Goal: Transaction & Acquisition: Purchase product/service

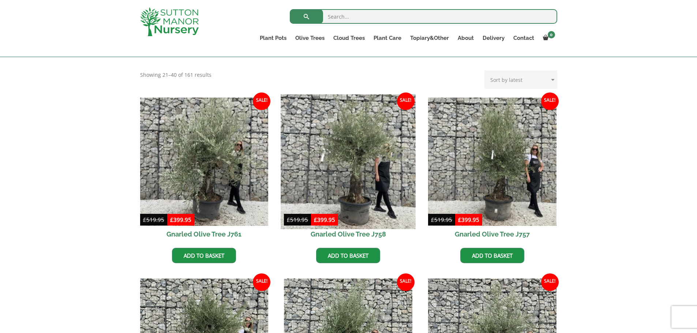
click at [338, 181] on img at bounding box center [348, 161] width 135 height 135
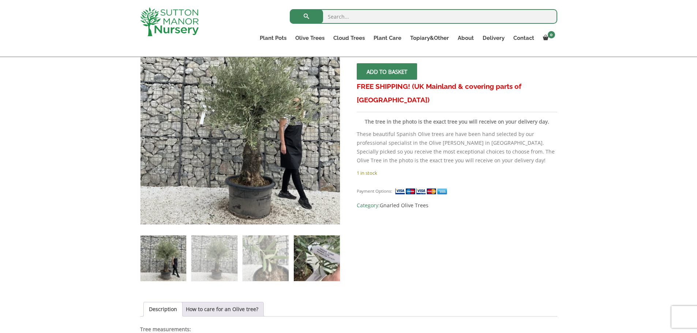
scroll to position [110, 0]
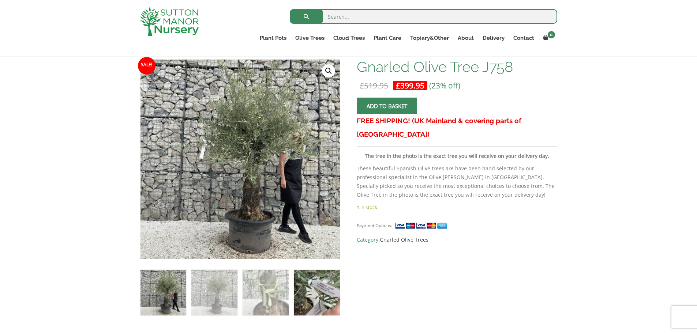
click at [324, 294] on img at bounding box center [317, 293] width 46 height 46
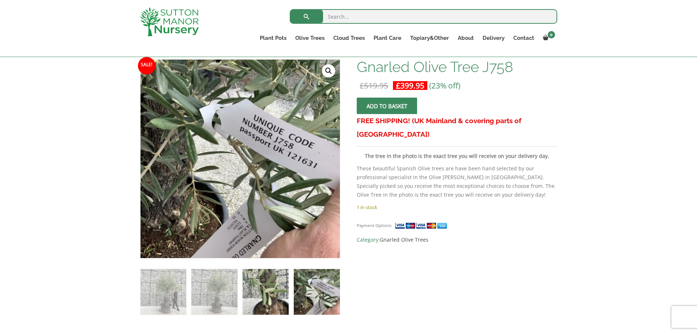
click at [273, 293] on img at bounding box center [266, 292] width 46 height 46
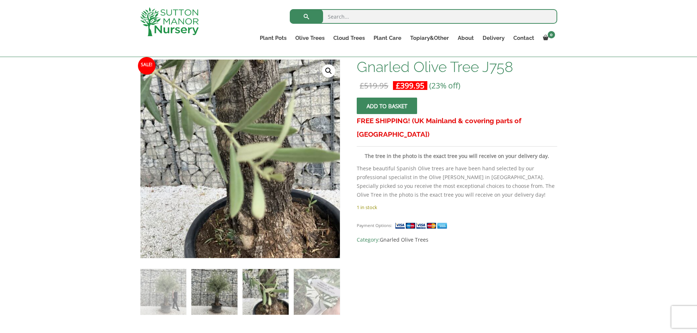
click at [227, 290] on img at bounding box center [214, 292] width 46 height 46
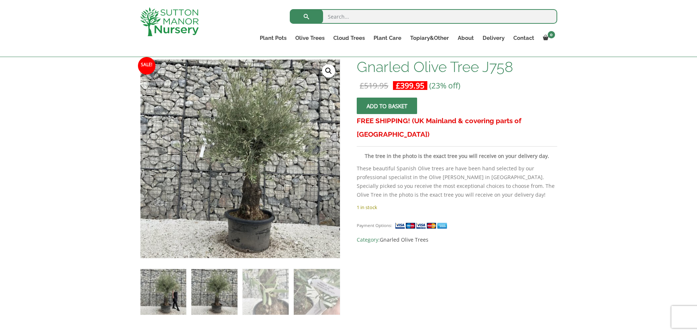
click at [170, 285] on img at bounding box center [163, 292] width 46 height 46
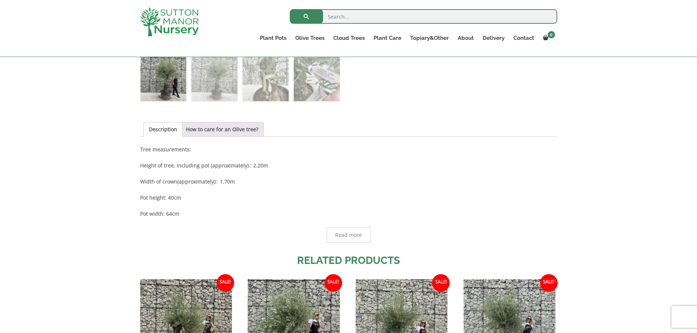
scroll to position [329, 0]
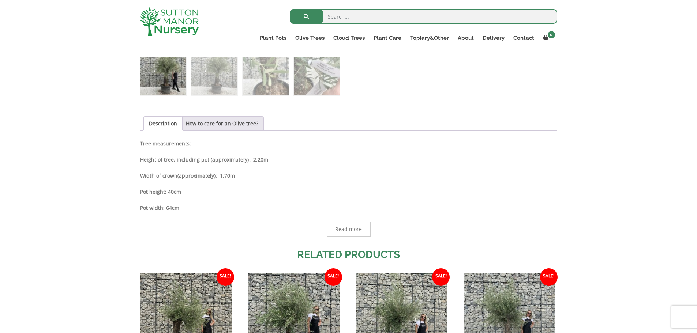
click at [353, 228] on span "Read more" at bounding box center [348, 229] width 27 height 5
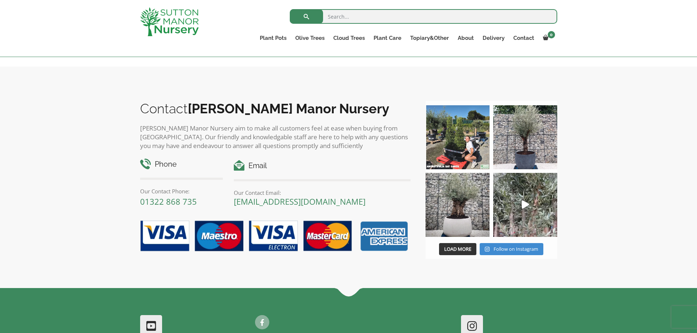
scroll to position [915, 0]
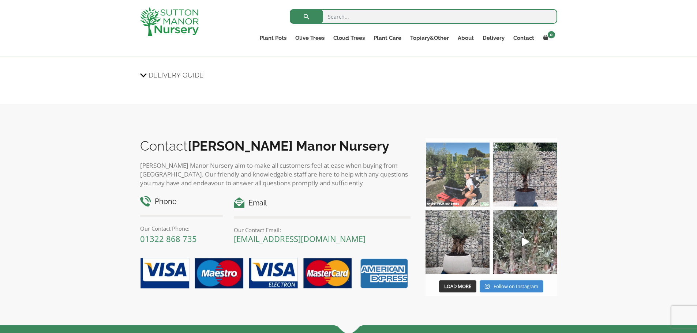
click at [464, 177] on img at bounding box center [457, 175] width 64 height 64
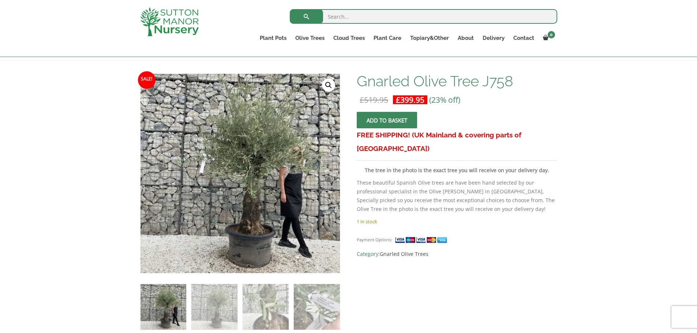
scroll to position [0, 0]
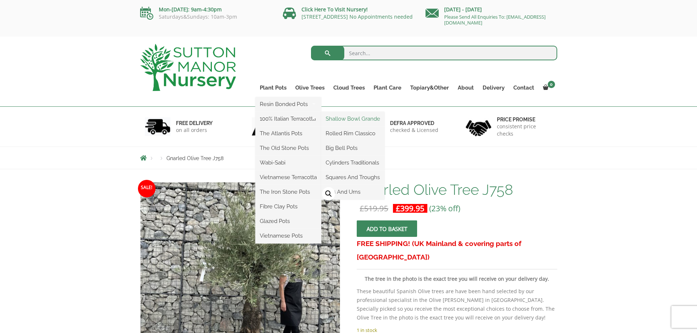
click at [349, 117] on link "Shallow Bowl Grande" at bounding box center [352, 118] width 63 height 11
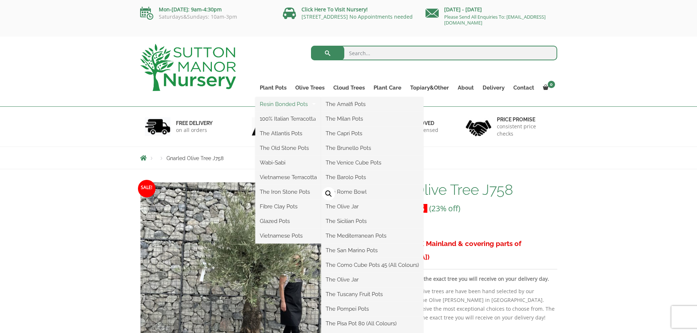
click at [282, 103] on link "Resin Bonded Pots" at bounding box center [288, 104] width 66 height 11
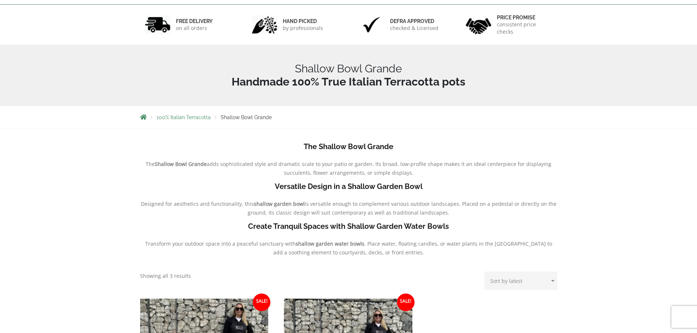
scroll to position [110, 0]
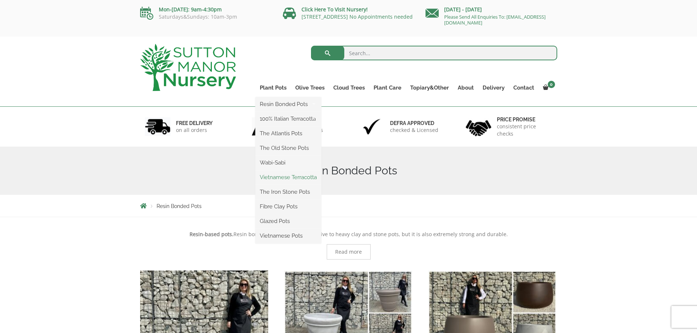
click at [273, 176] on link "Vietnamese Terracotta" at bounding box center [288, 177] width 66 height 11
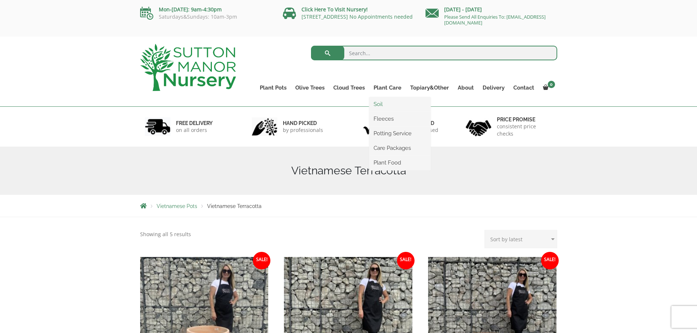
click at [378, 103] on link "Soil" at bounding box center [399, 104] width 61 height 11
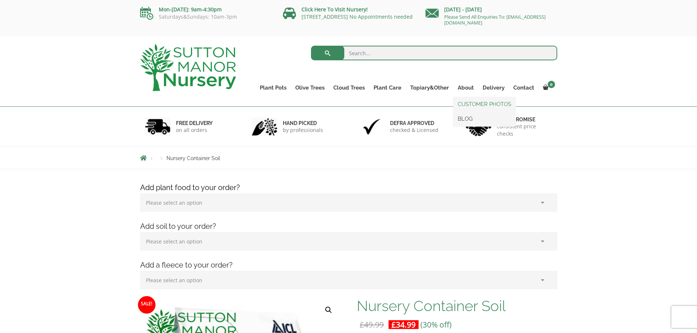
click at [469, 102] on link "CUSTOMER PHOTOS" at bounding box center [484, 104] width 62 height 11
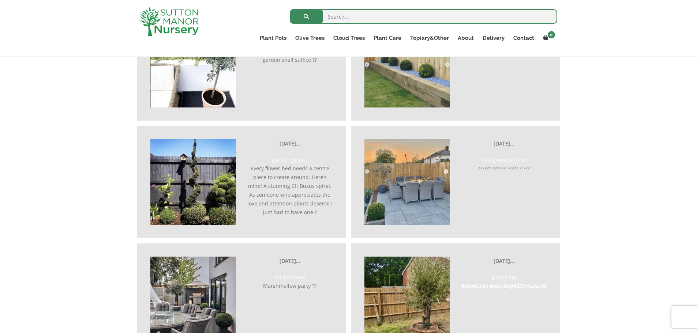
scroll to position [1427, 0]
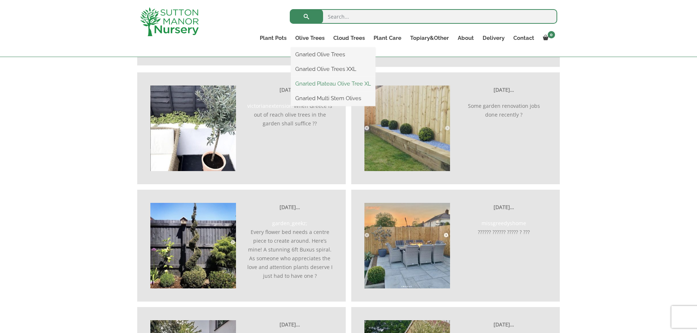
click at [326, 82] on link "Gnarled Plateau Olive Tree XL" at bounding box center [333, 83] width 85 height 11
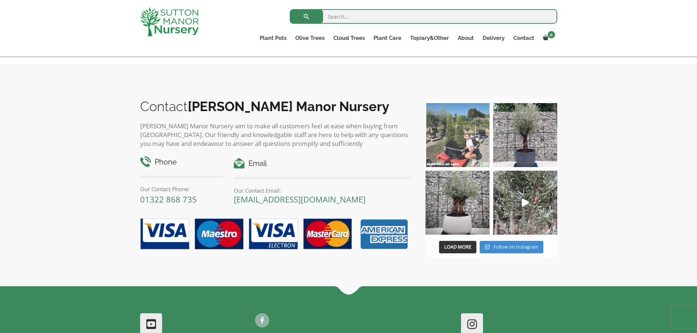
scroll to position [695, 0]
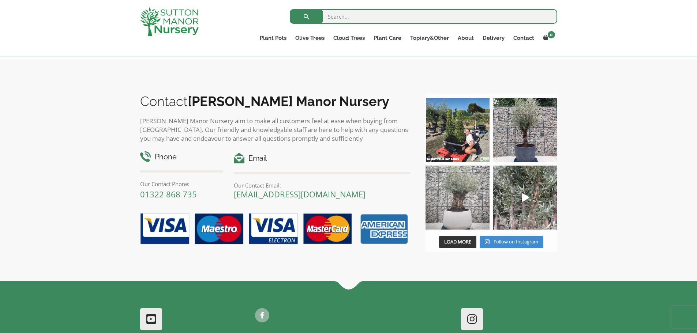
click at [459, 198] on img at bounding box center [457, 198] width 64 height 64
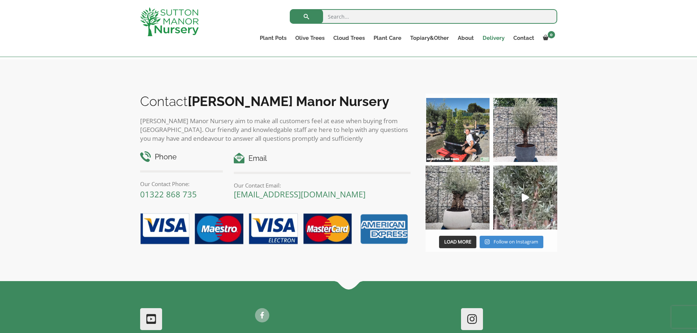
click at [491, 38] on link "Delivery" at bounding box center [493, 38] width 31 height 10
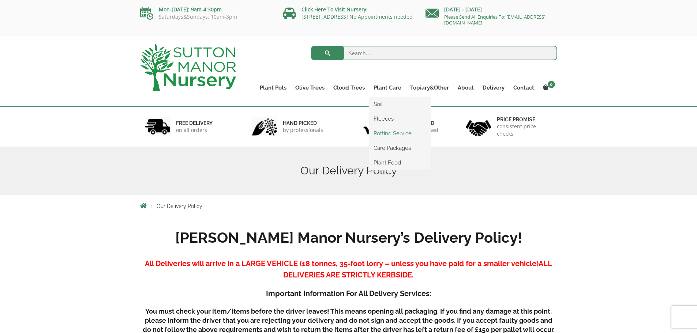
click at [381, 133] on link "Potting Service" at bounding box center [399, 133] width 61 height 11
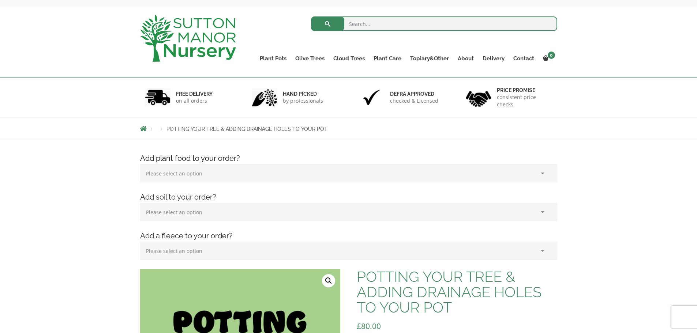
scroll to position [12, 0]
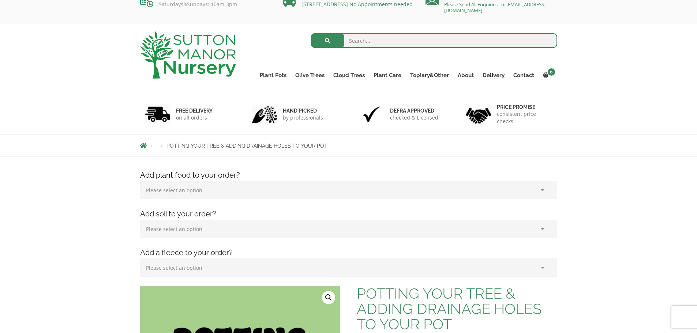
click at [278, 146] on span "POTTING YOUR TREE & ADDING DRAINAGE HOLES TO YOUR POT" at bounding box center [246, 146] width 161 height 6
click at [143, 146] on span "Breadcrumbs" at bounding box center [143, 146] width 7 height 6
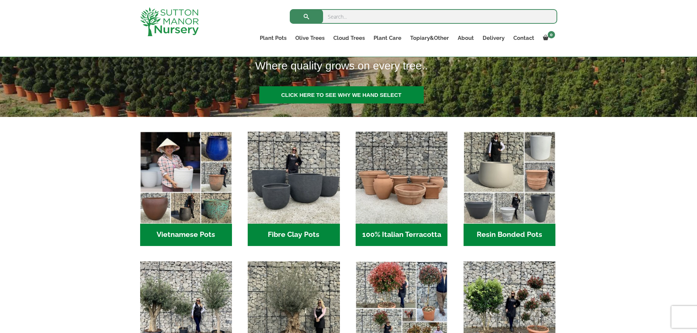
scroll to position [183, 0]
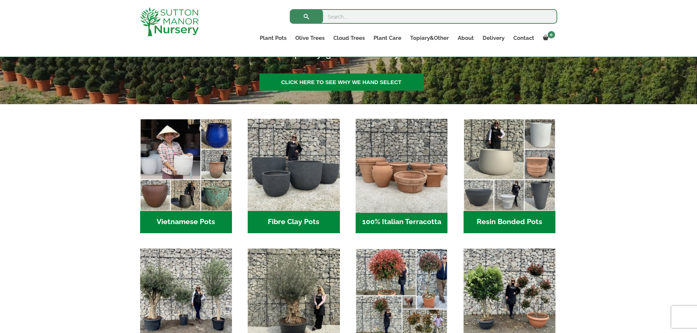
click at [408, 173] on img "Visit product category 100% Italian Terracotta" at bounding box center [401, 165] width 97 height 97
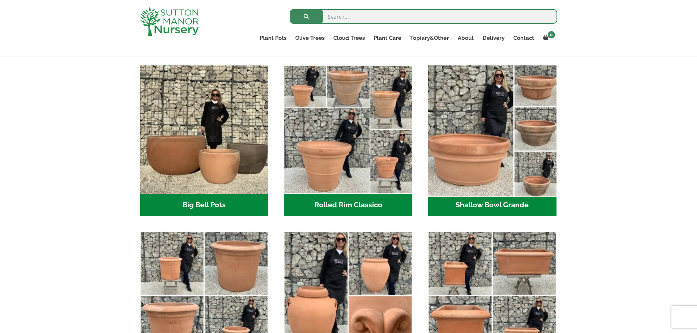
scroll to position [220, 0]
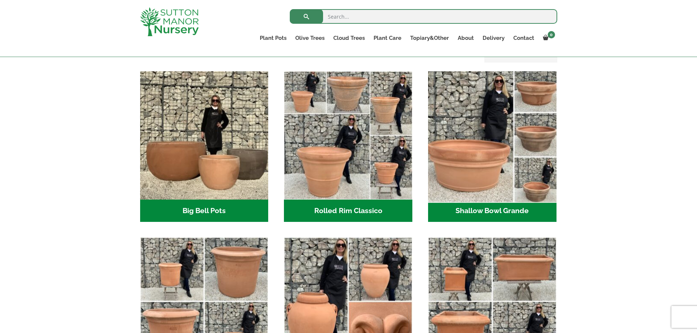
click at [468, 164] on img "Visit product category Shallow Bowl Grande" at bounding box center [492, 135] width 135 height 135
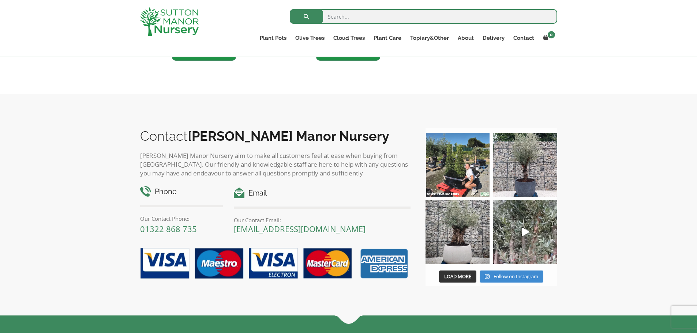
scroll to position [512, 0]
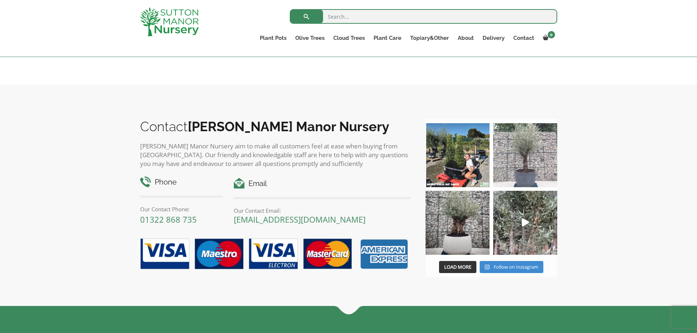
click at [518, 173] on img at bounding box center [525, 155] width 64 height 64
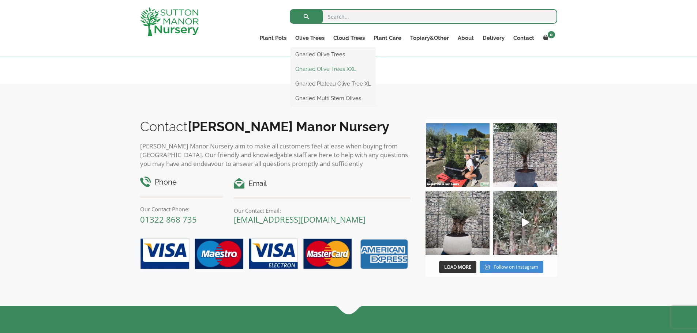
click at [313, 70] on link "Gnarled Olive Trees XXL" at bounding box center [333, 69] width 85 height 11
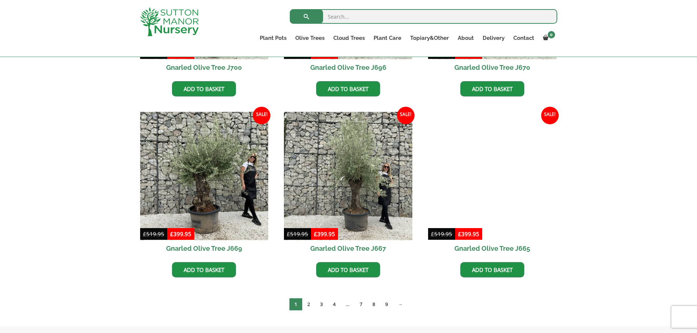
scroll to position [536, 0]
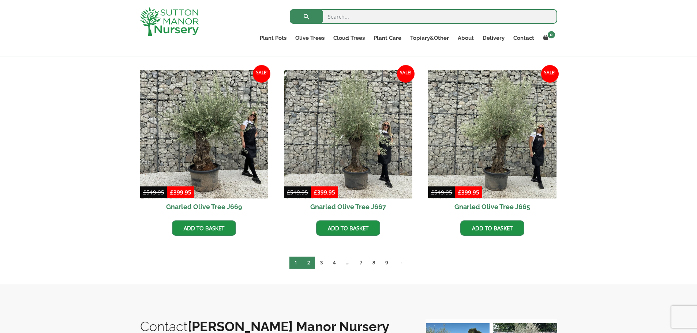
click at [308, 261] on link "2" at bounding box center [308, 263] width 13 height 12
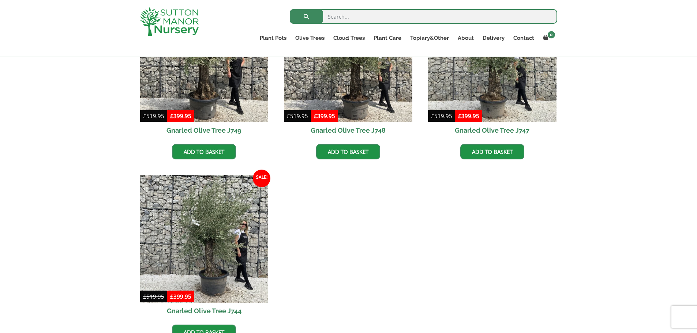
scroll to position [695, 0]
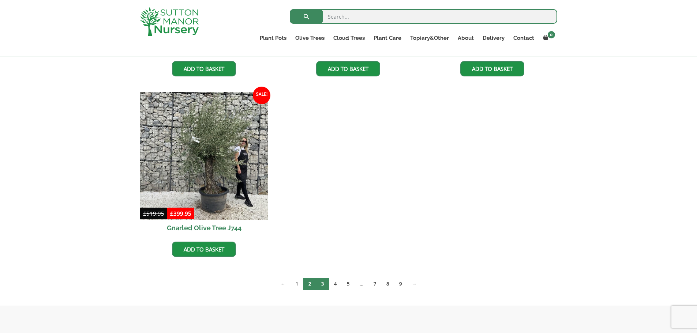
click at [324, 283] on link "3" at bounding box center [322, 284] width 13 height 12
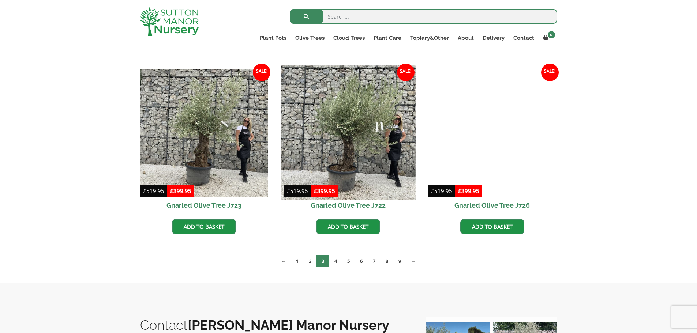
scroll to position [585, 0]
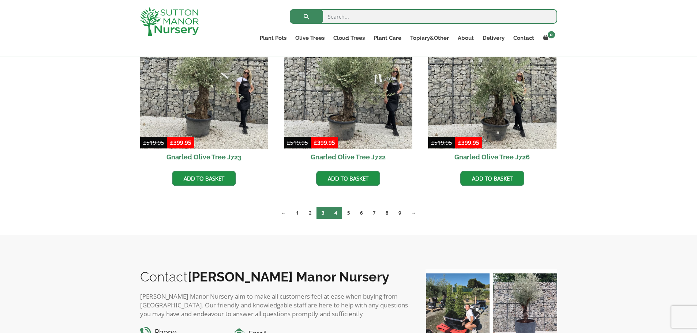
click at [335, 211] on link "4" at bounding box center [335, 213] width 13 height 12
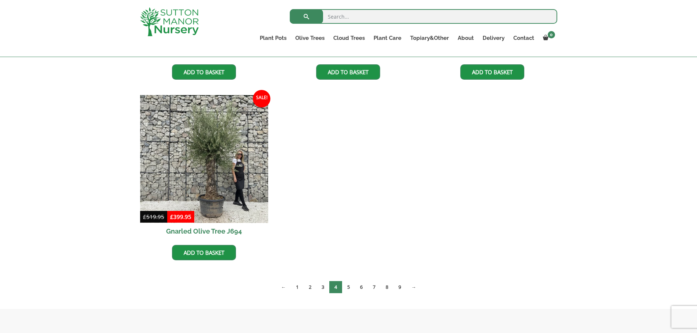
scroll to position [695, 0]
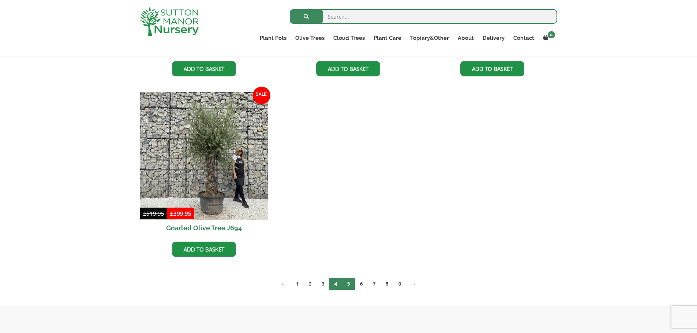
click at [347, 281] on link "5" at bounding box center [348, 284] width 13 height 12
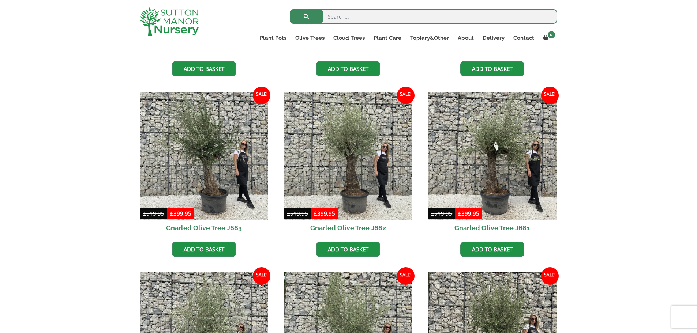
scroll to position [512, 0]
